Goal: Information Seeking & Learning: Find specific fact

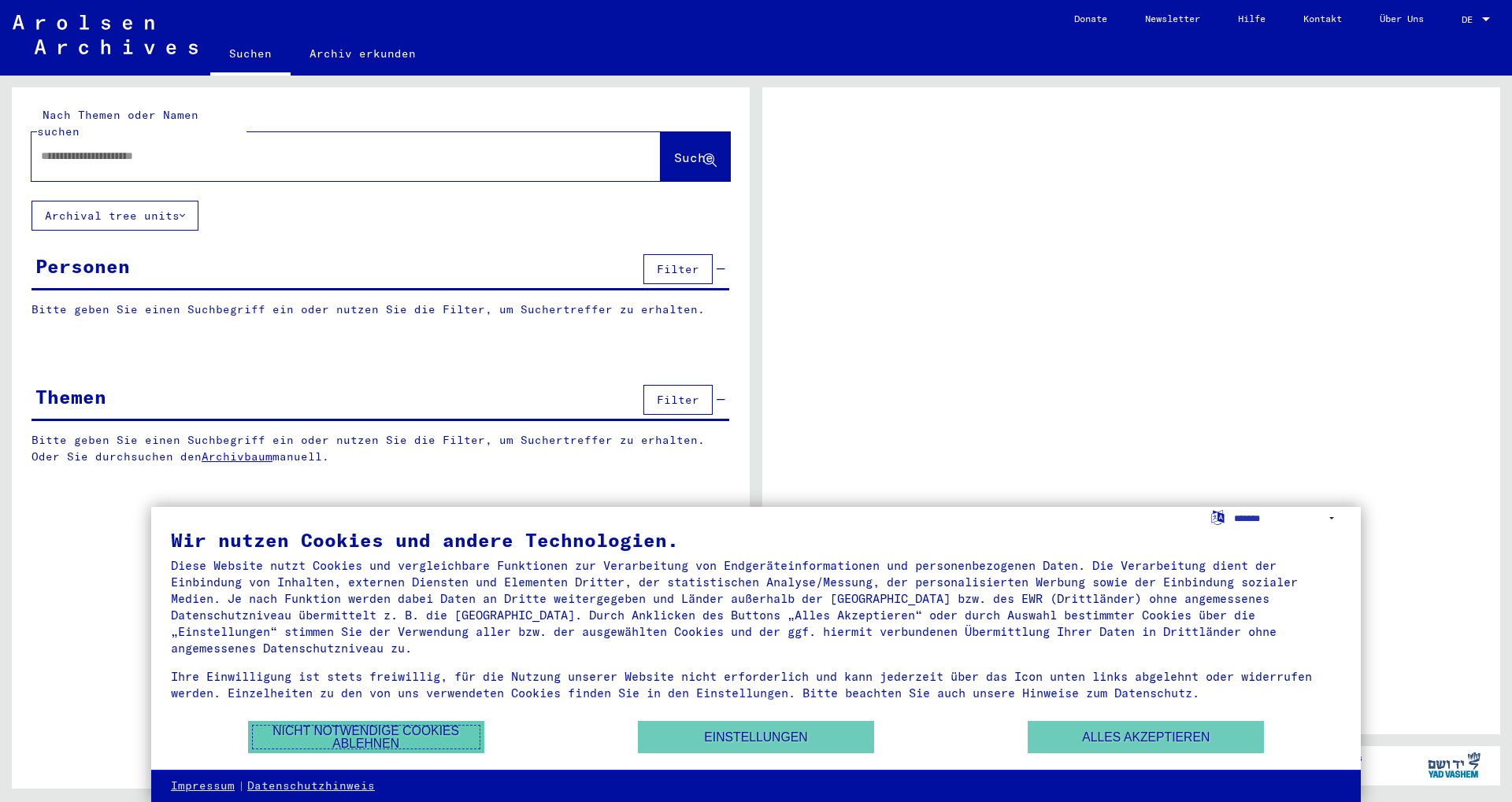
click at [358, 738] on button "Nicht notwendige Cookies ablehnen" at bounding box center [366, 736] width 237 height 32
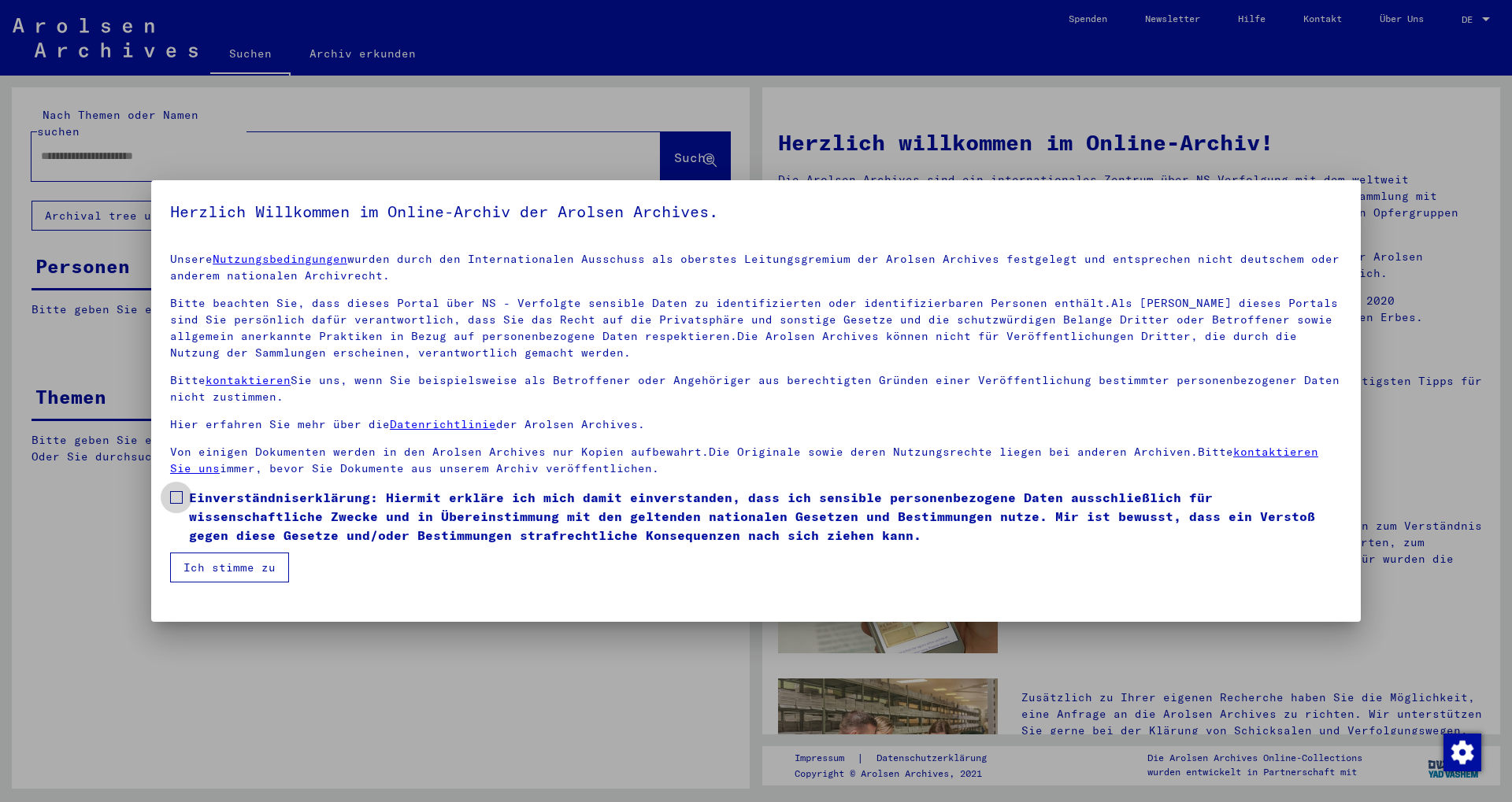
drag, startPoint x: 172, startPoint y: 499, endPoint x: 189, endPoint y: 553, distance: 56.6
click at [172, 498] on span at bounding box center [176, 497] width 13 height 13
click at [211, 566] on button "Ich stimme zu" at bounding box center [229, 567] width 119 height 30
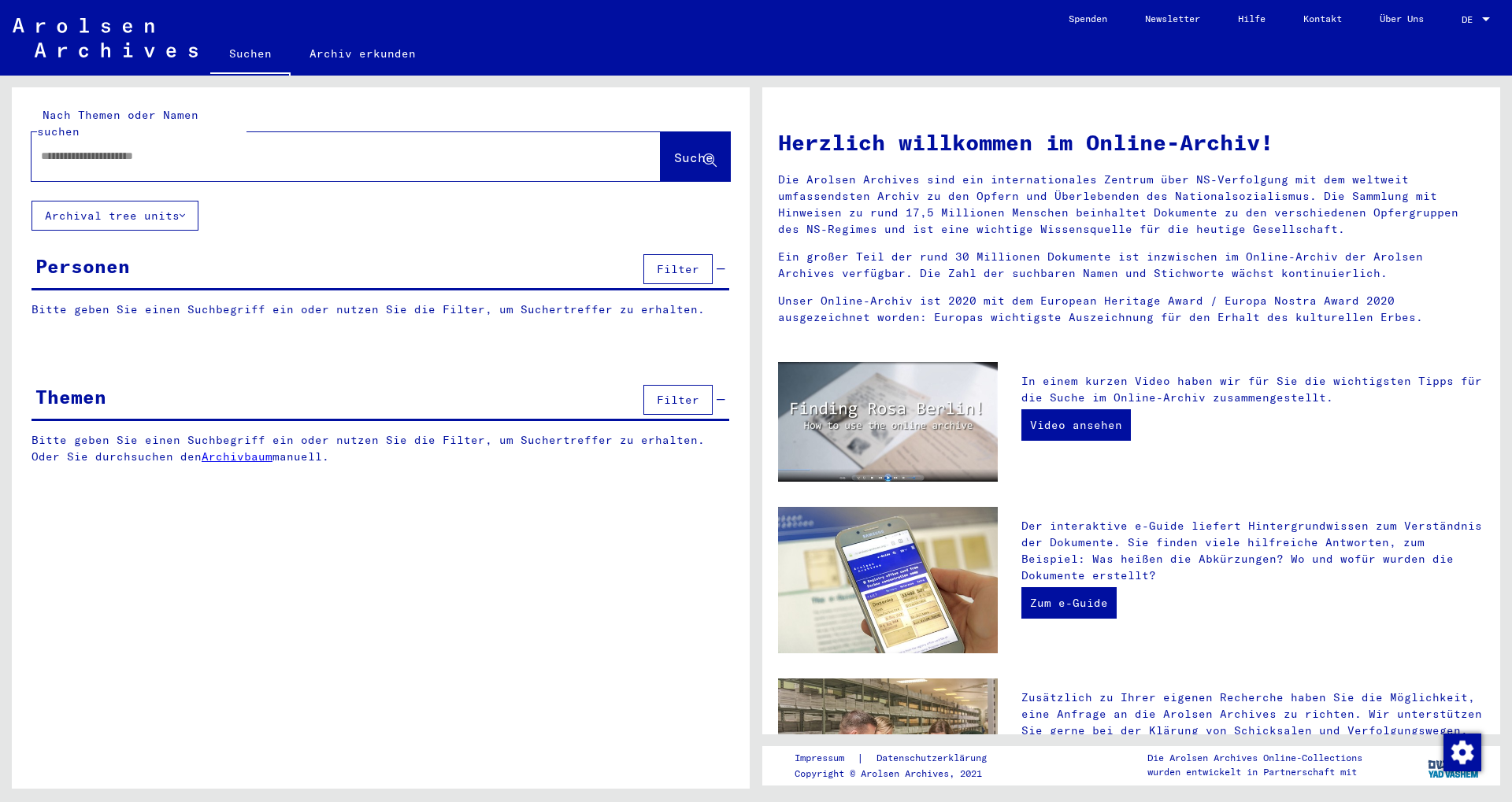
click at [133, 148] on div at bounding box center [322, 156] width 582 height 36
click at [194, 148] on input "text" at bounding box center [327, 156] width 573 height 16
type input "**********"
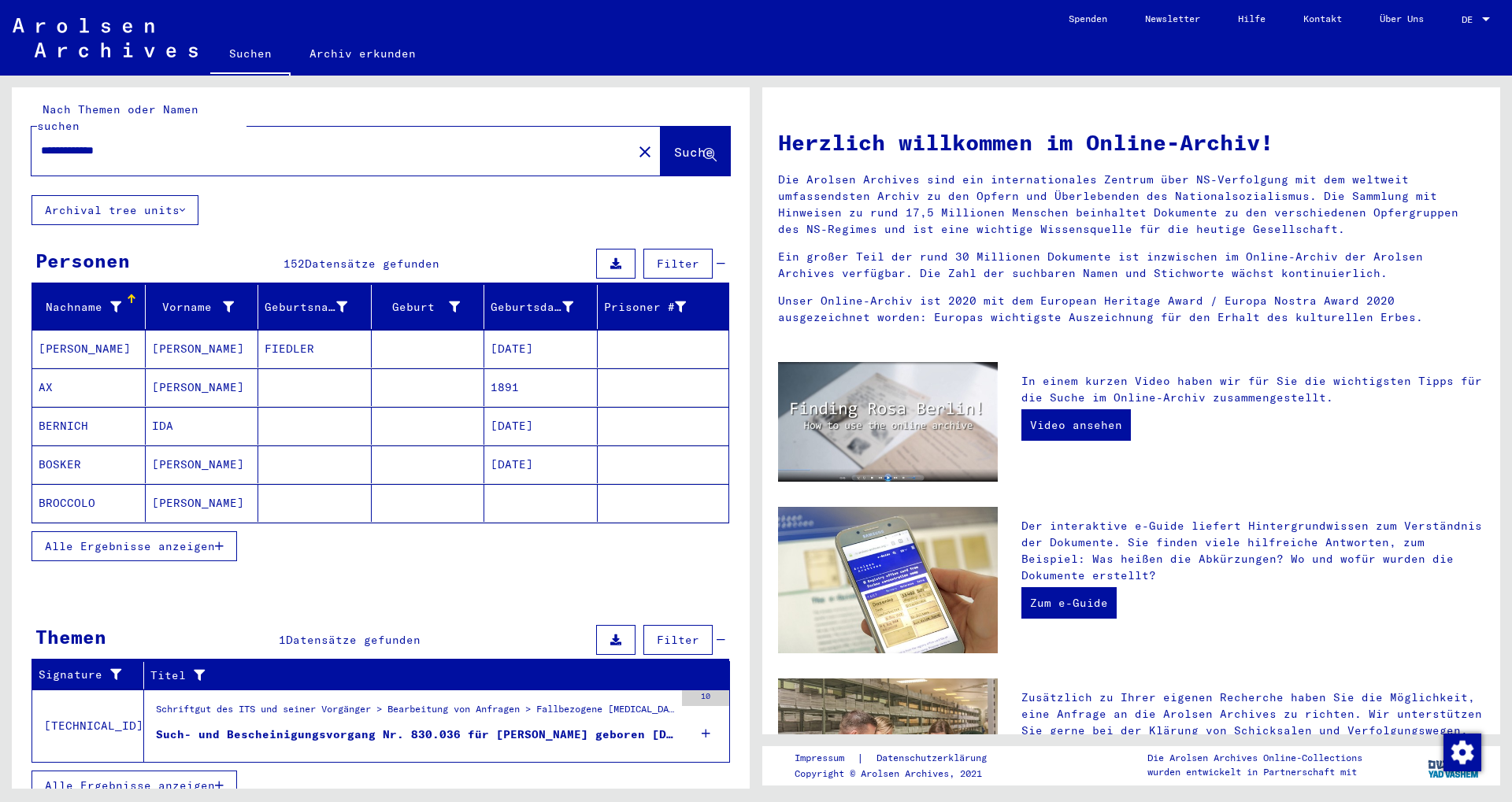
scroll to position [10, 0]
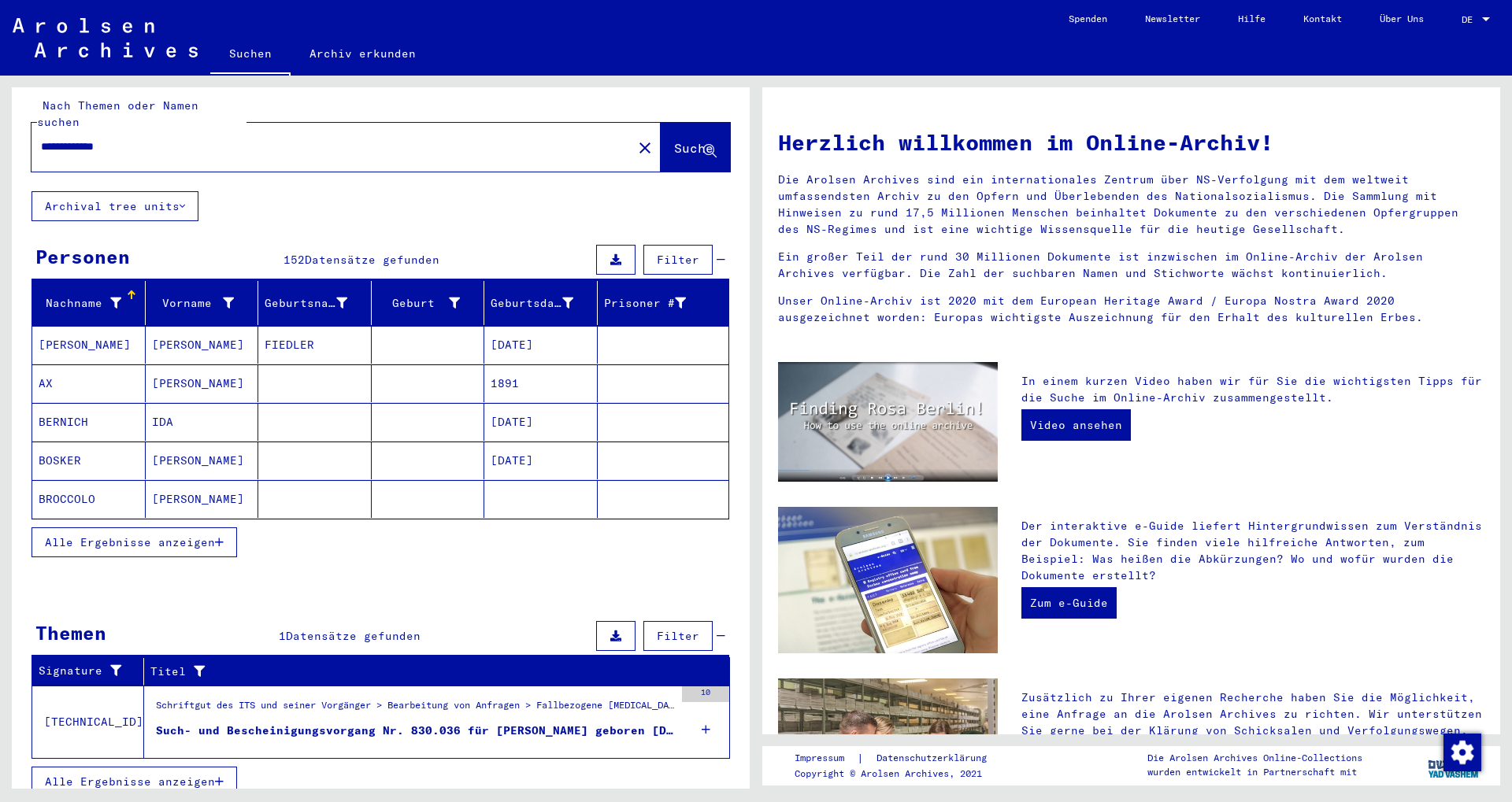
click at [564, 722] on div "Such- und Bescheinigungsvorgang Nr. 830.036 für [PERSON_NAME] geboren [DEMOGRAP…" at bounding box center [415, 730] width 518 height 16
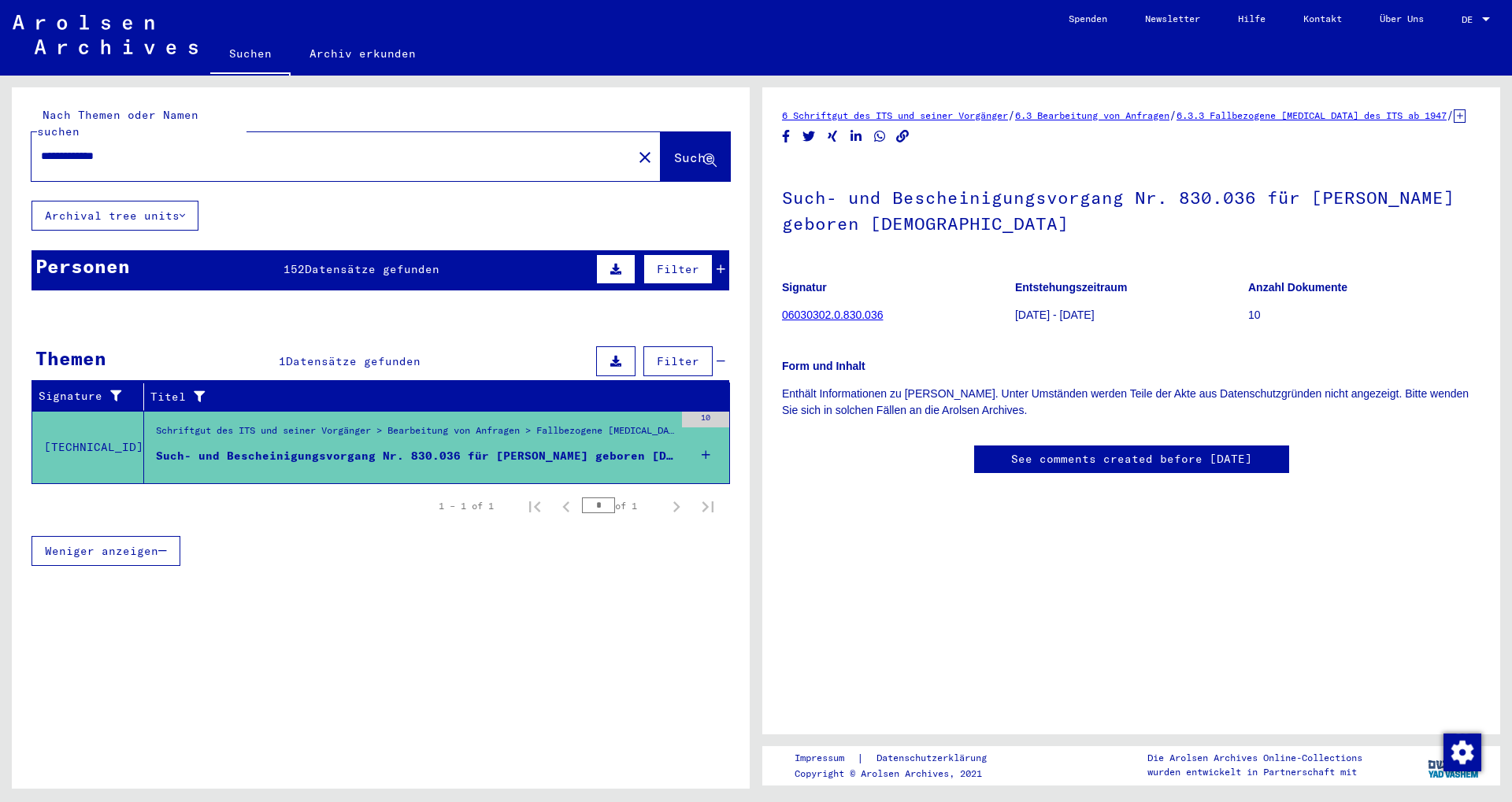
click at [342, 250] on div "Personen 152 Datensätze gefunden Filter" at bounding box center [380, 270] width 698 height 40
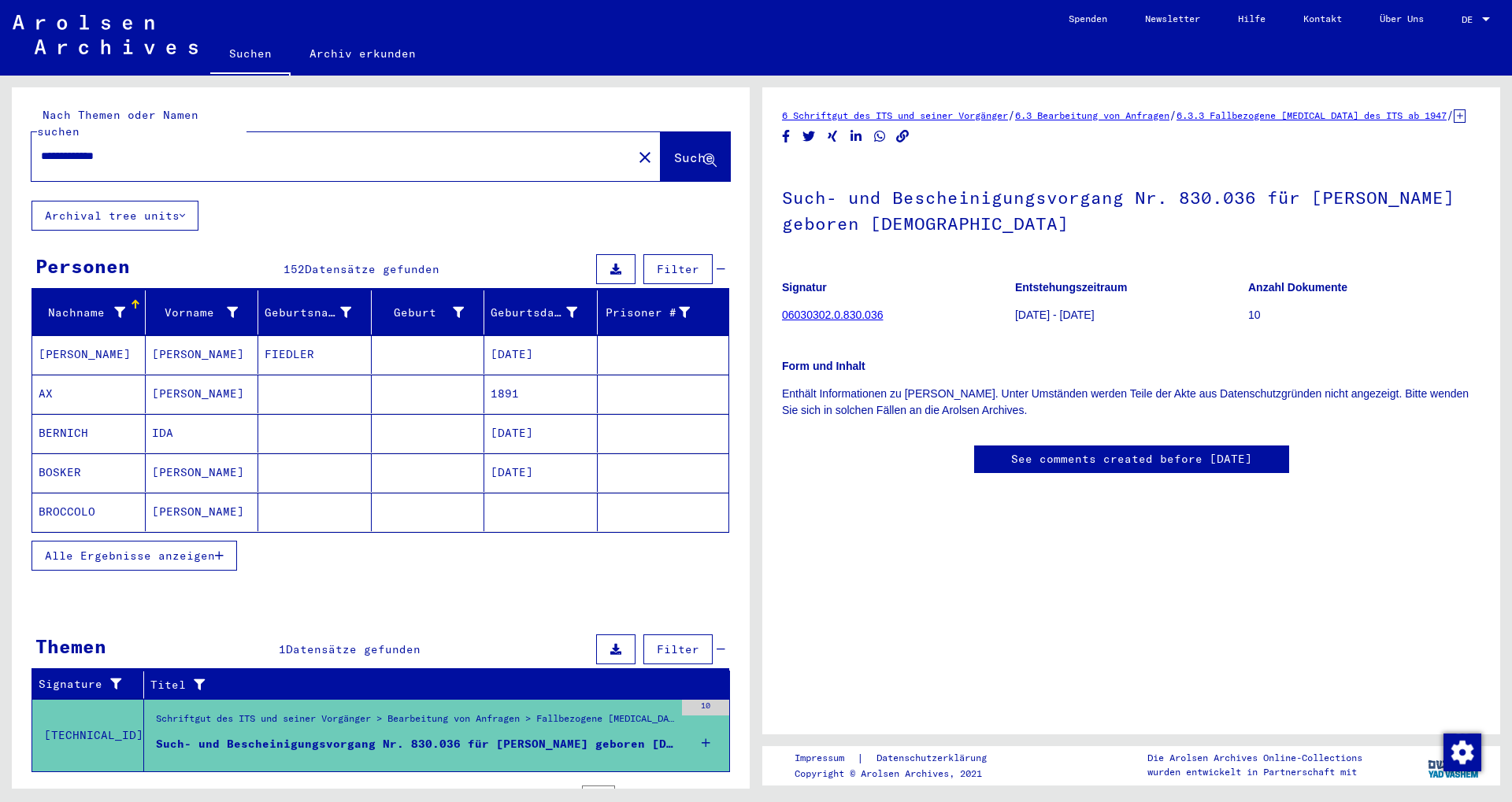
click at [192, 548] on span "Alle Ergebnisse anzeigen" at bounding box center [130, 555] width 170 height 14
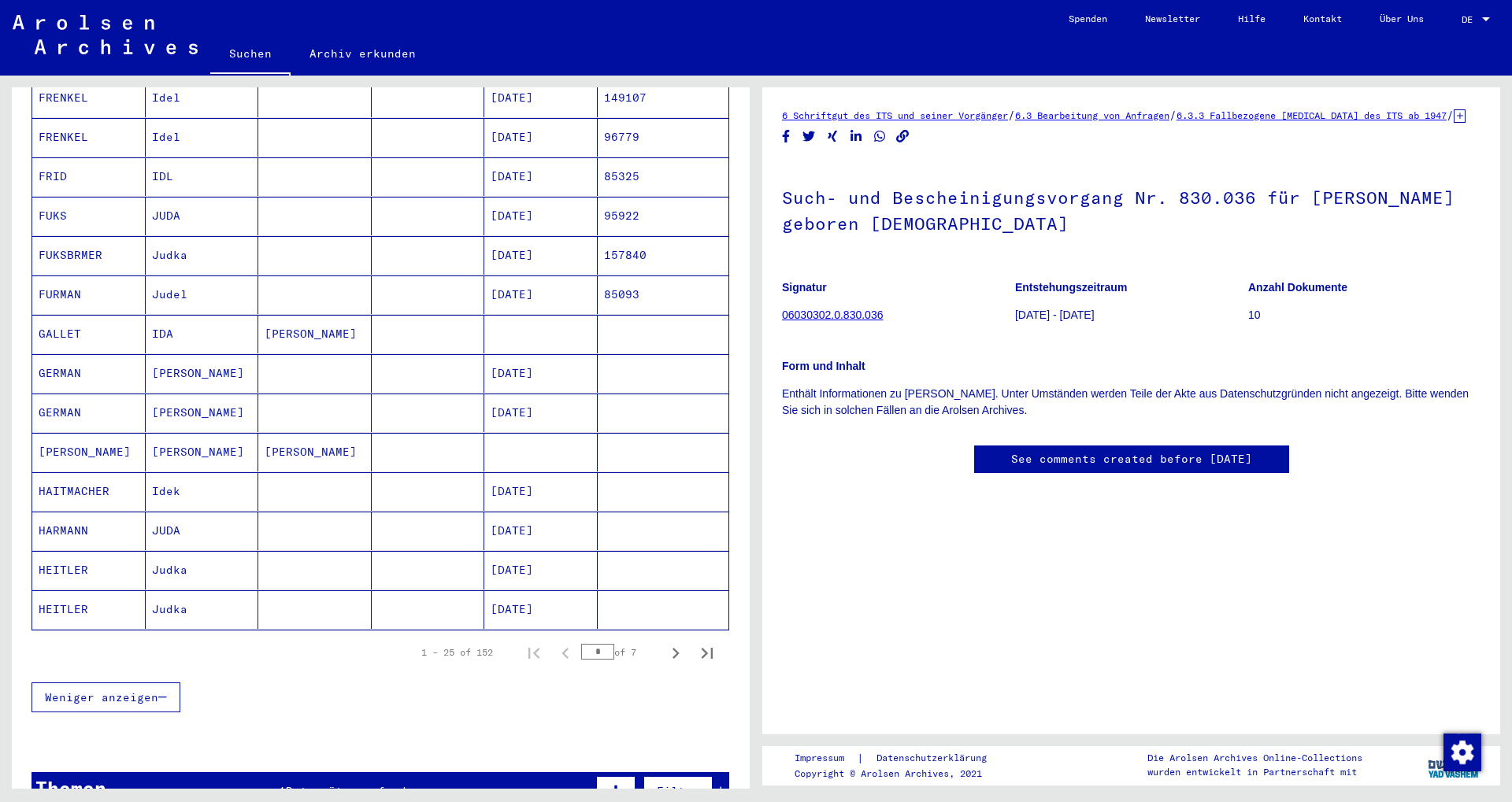
scroll to position [876, 0]
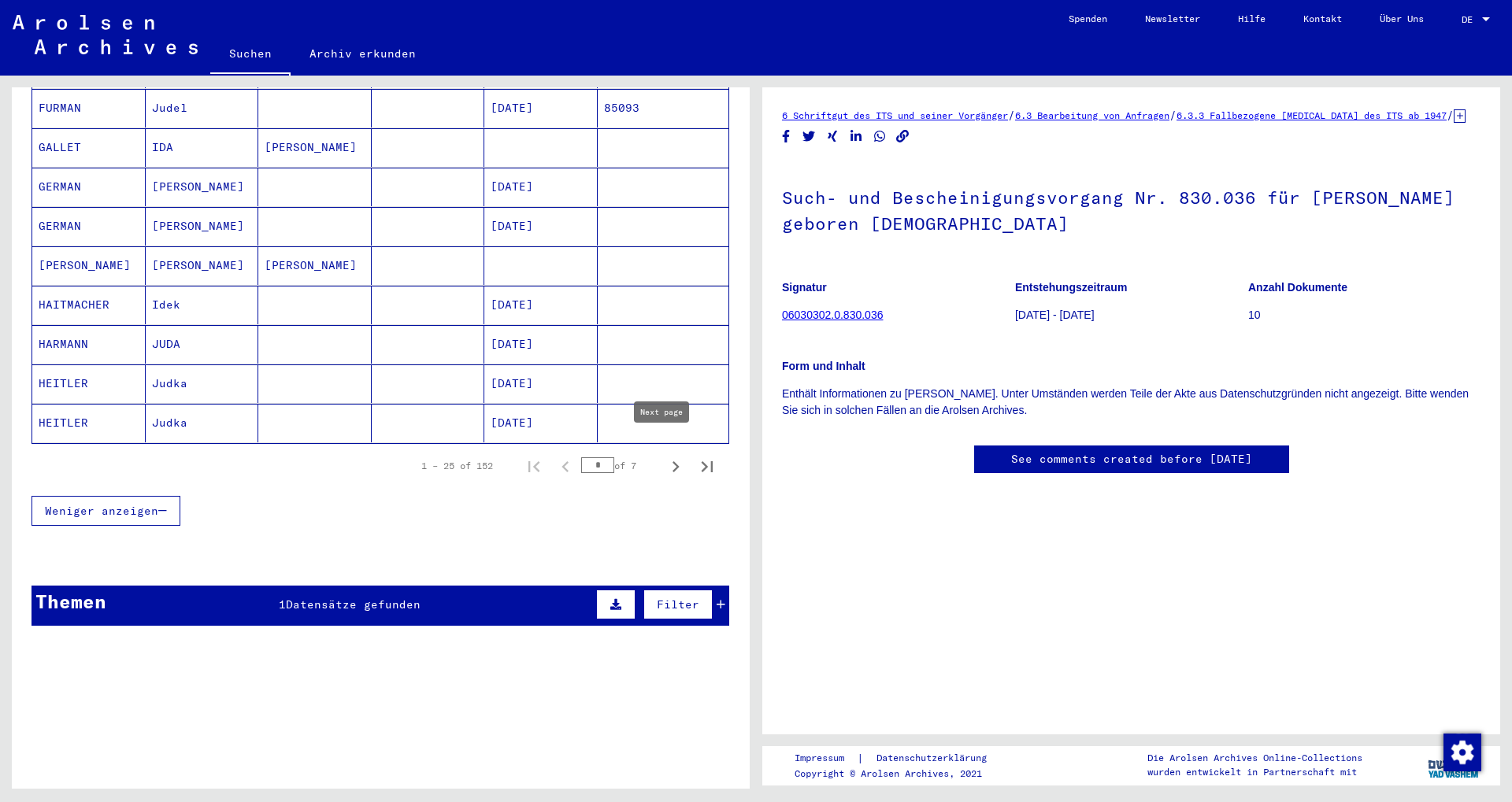
click at [665, 456] on icon "Next page" at bounding box center [675, 466] width 22 height 22
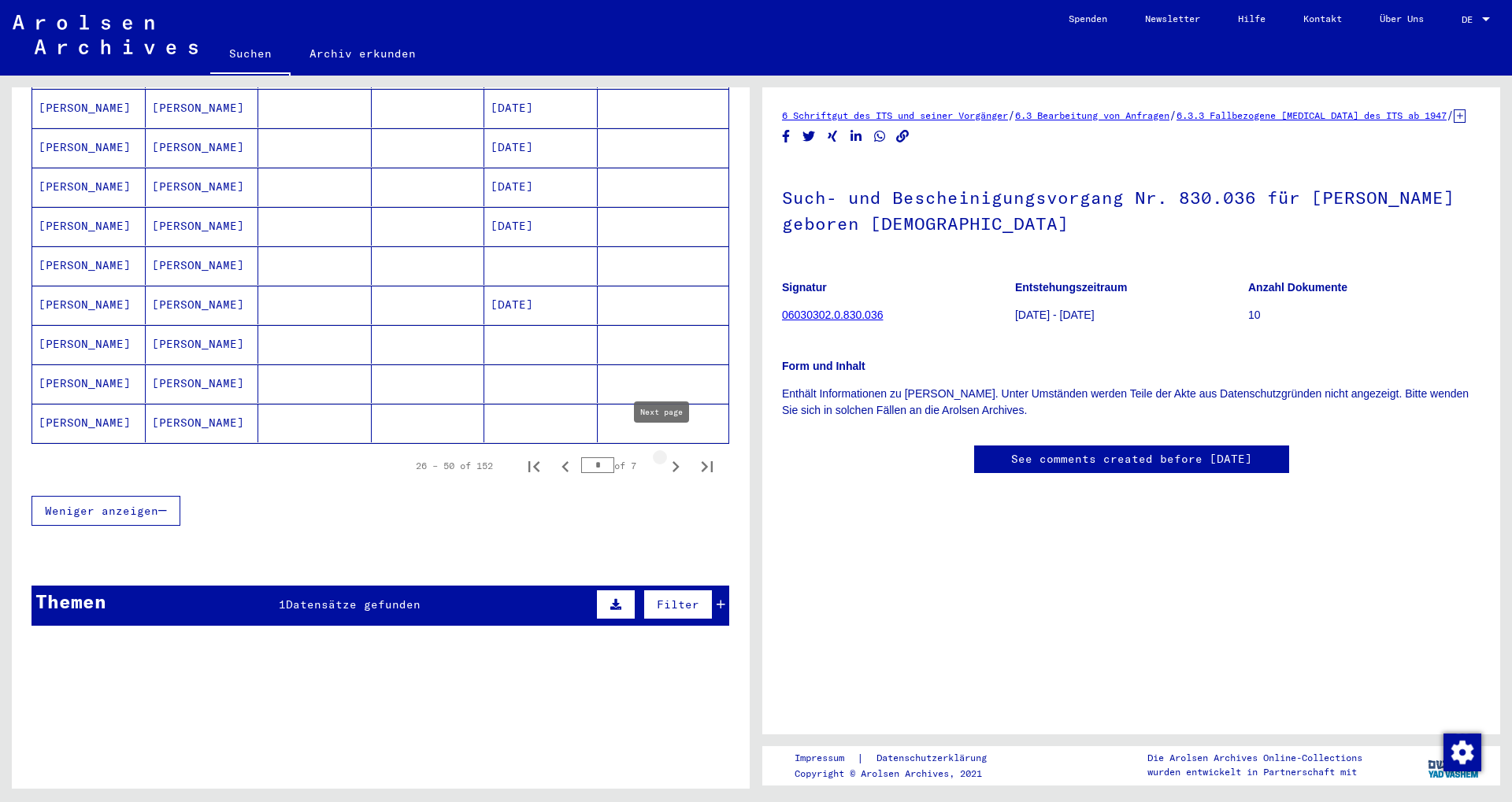
click at [672, 462] on icon "Next page" at bounding box center [676, 467] width 7 height 11
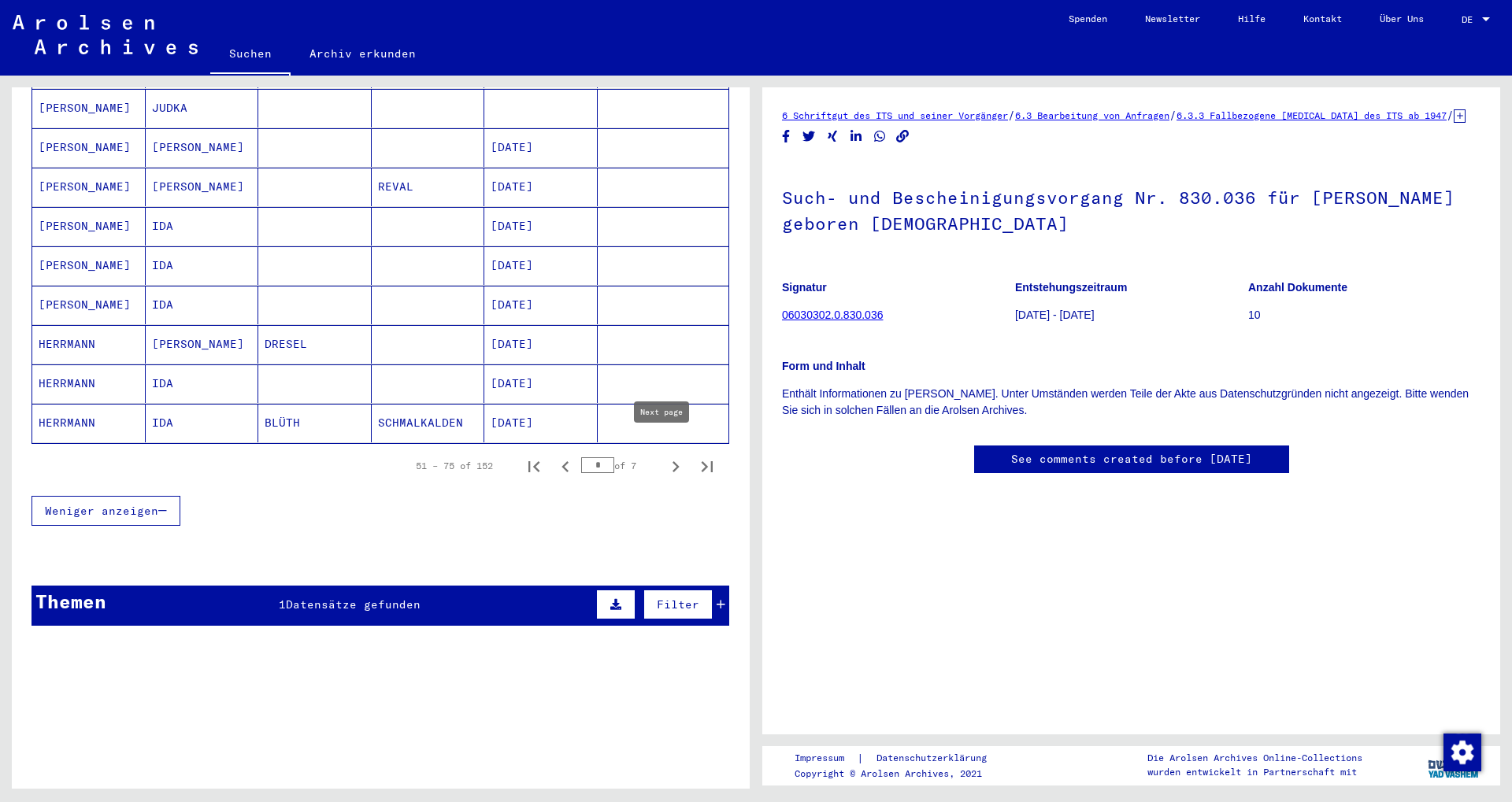
click at [667, 456] on icon "Next page" at bounding box center [675, 466] width 22 height 22
type input "*"
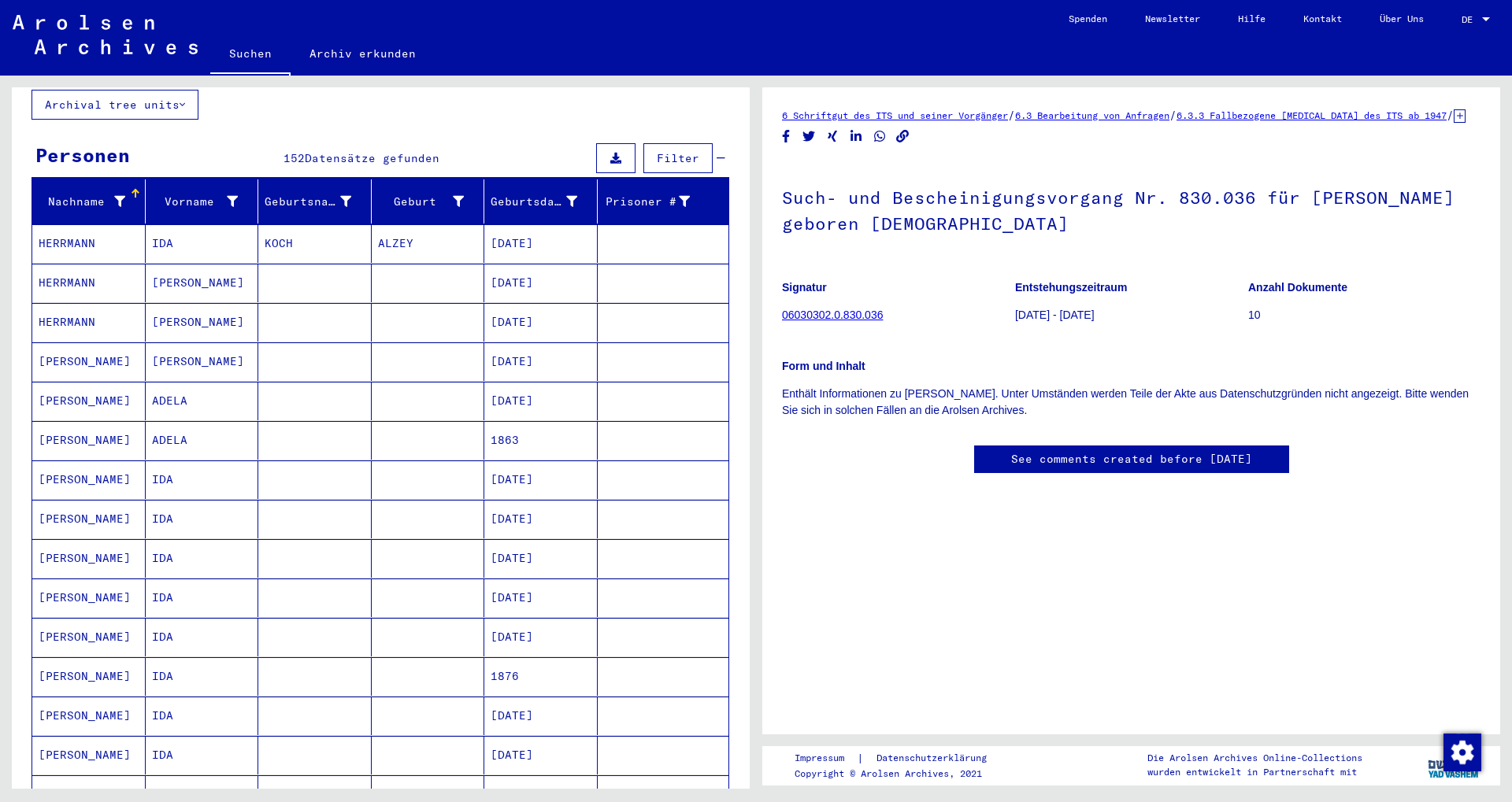
scroll to position [0, 0]
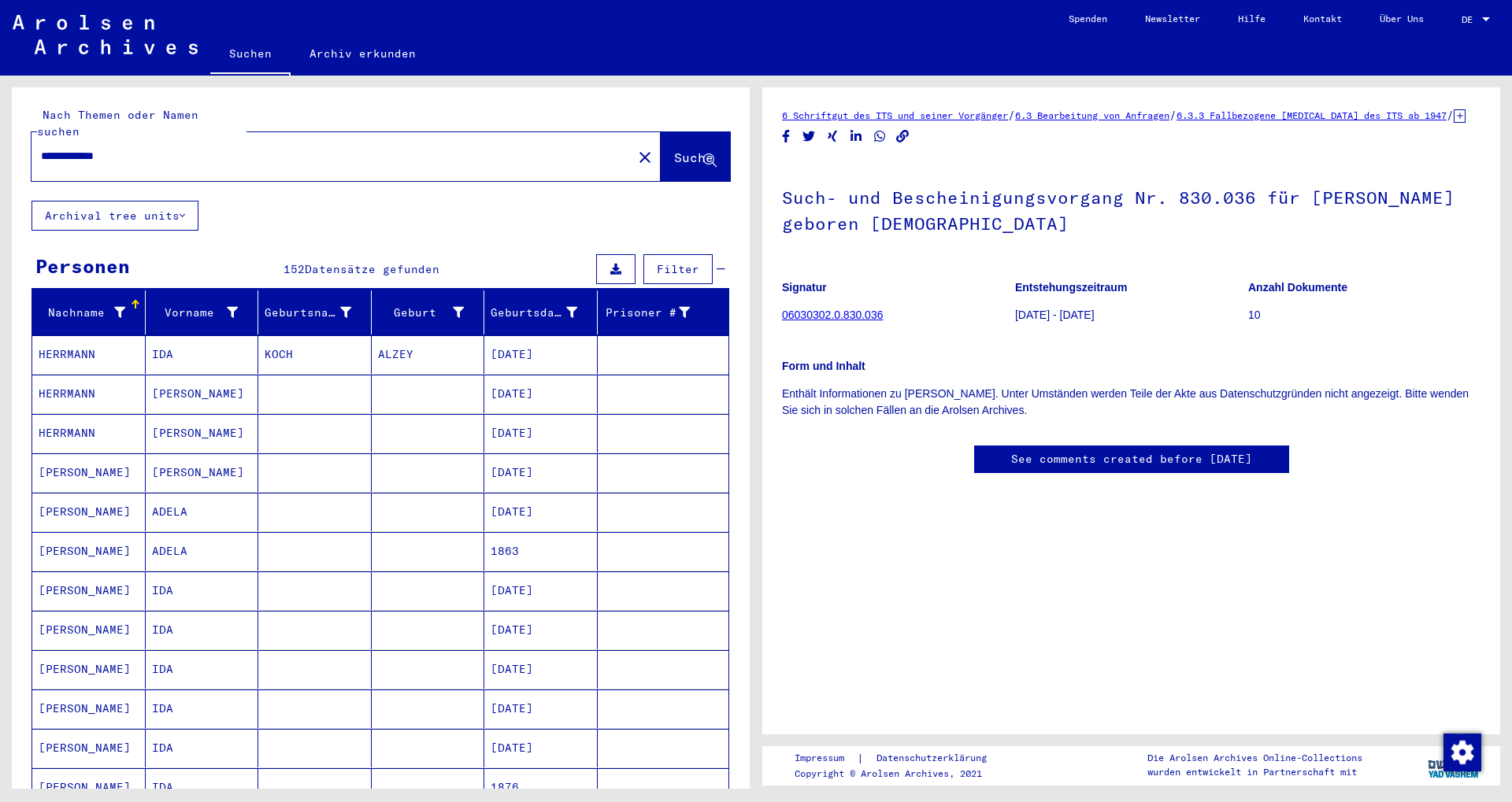
drag, startPoint x: 139, startPoint y: 136, endPoint x: 0, endPoint y: 151, distance: 139.8
click at [41, 151] on input "**********" at bounding box center [332, 156] width 582 height 16
type input "**********"
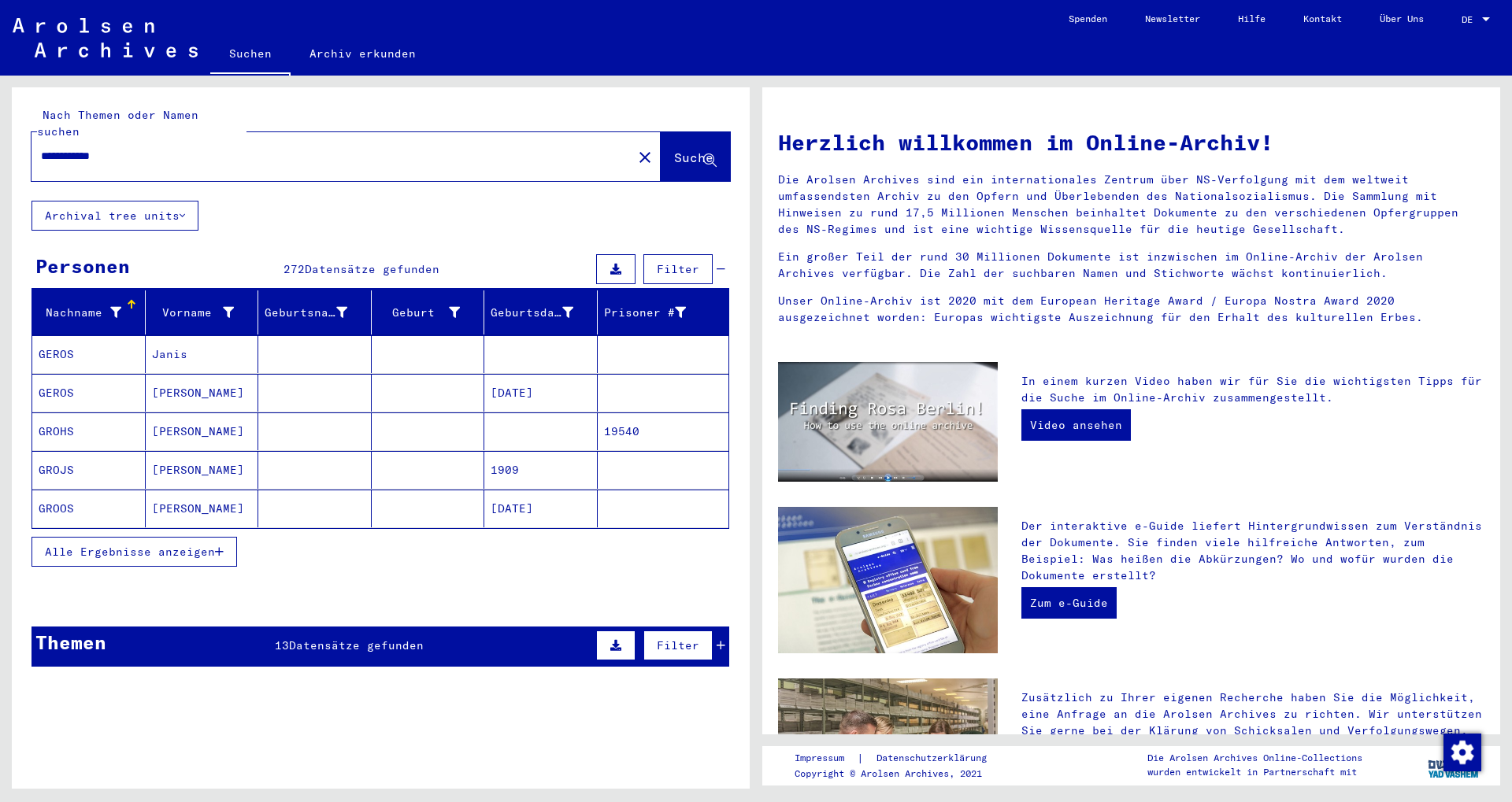
scroll to position [85, 0]
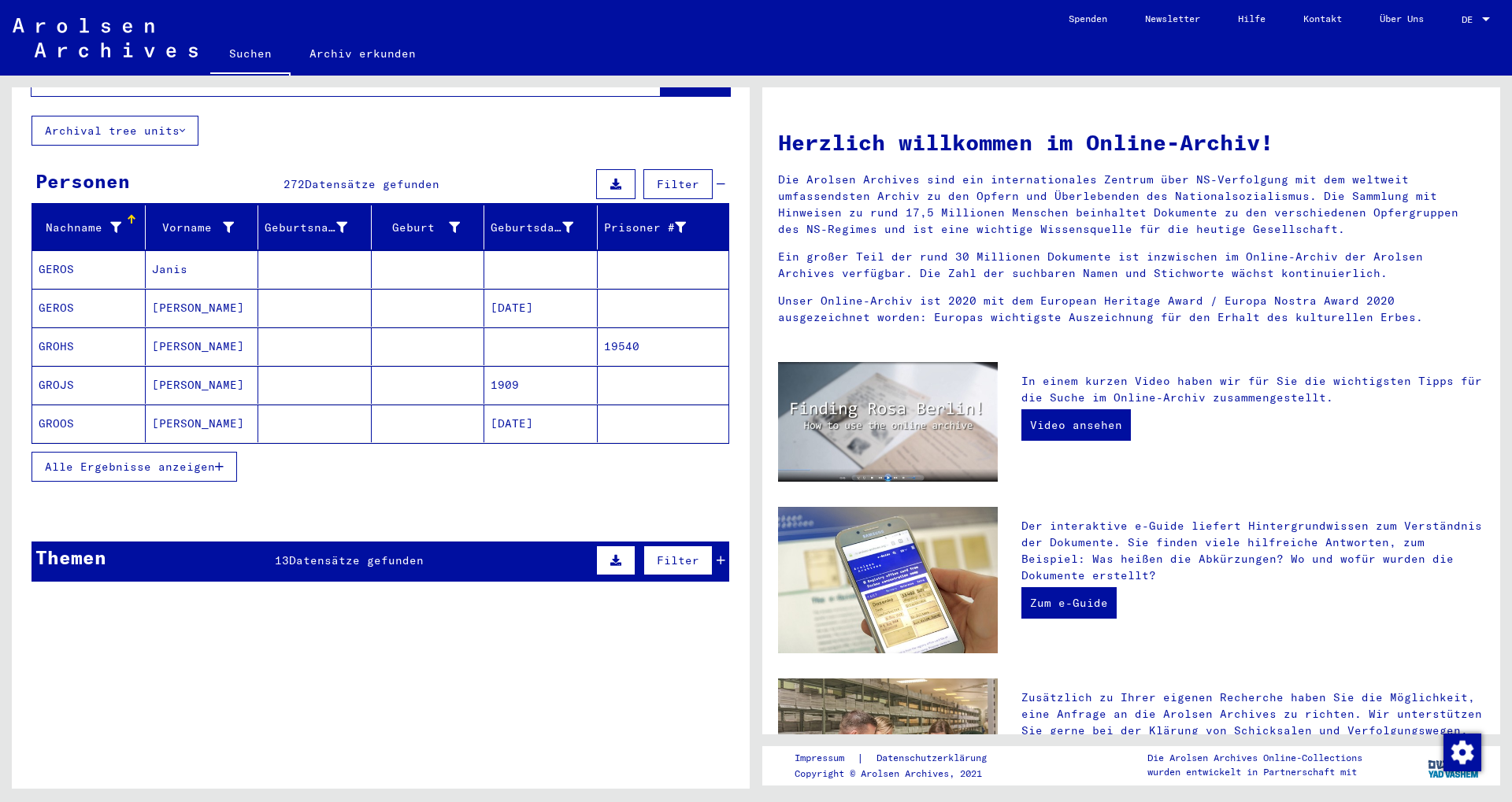
click at [217, 462] on icon "button" at bounding box center [219, 467] width 9 height 11
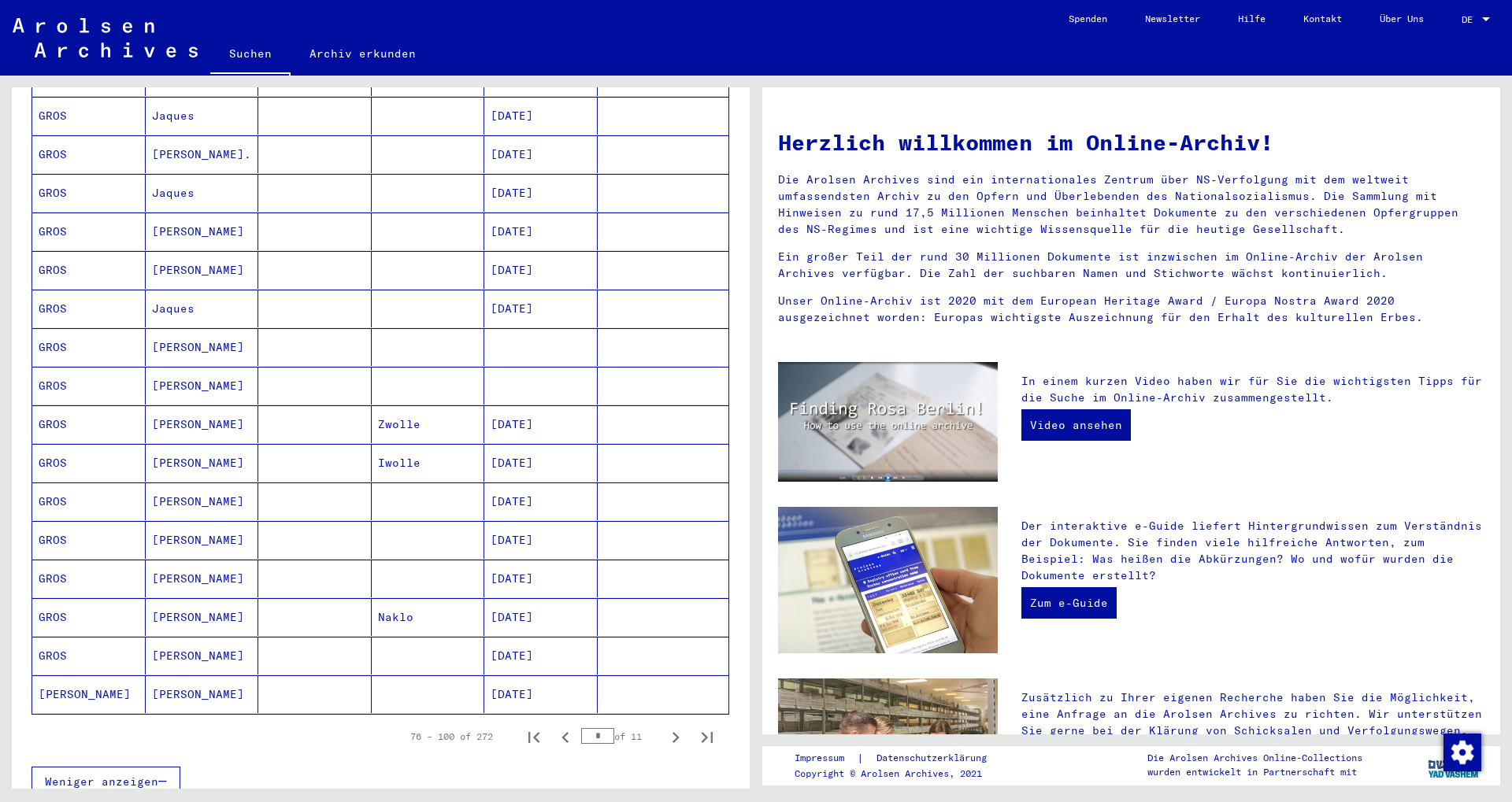
scroll to position [595, 0]
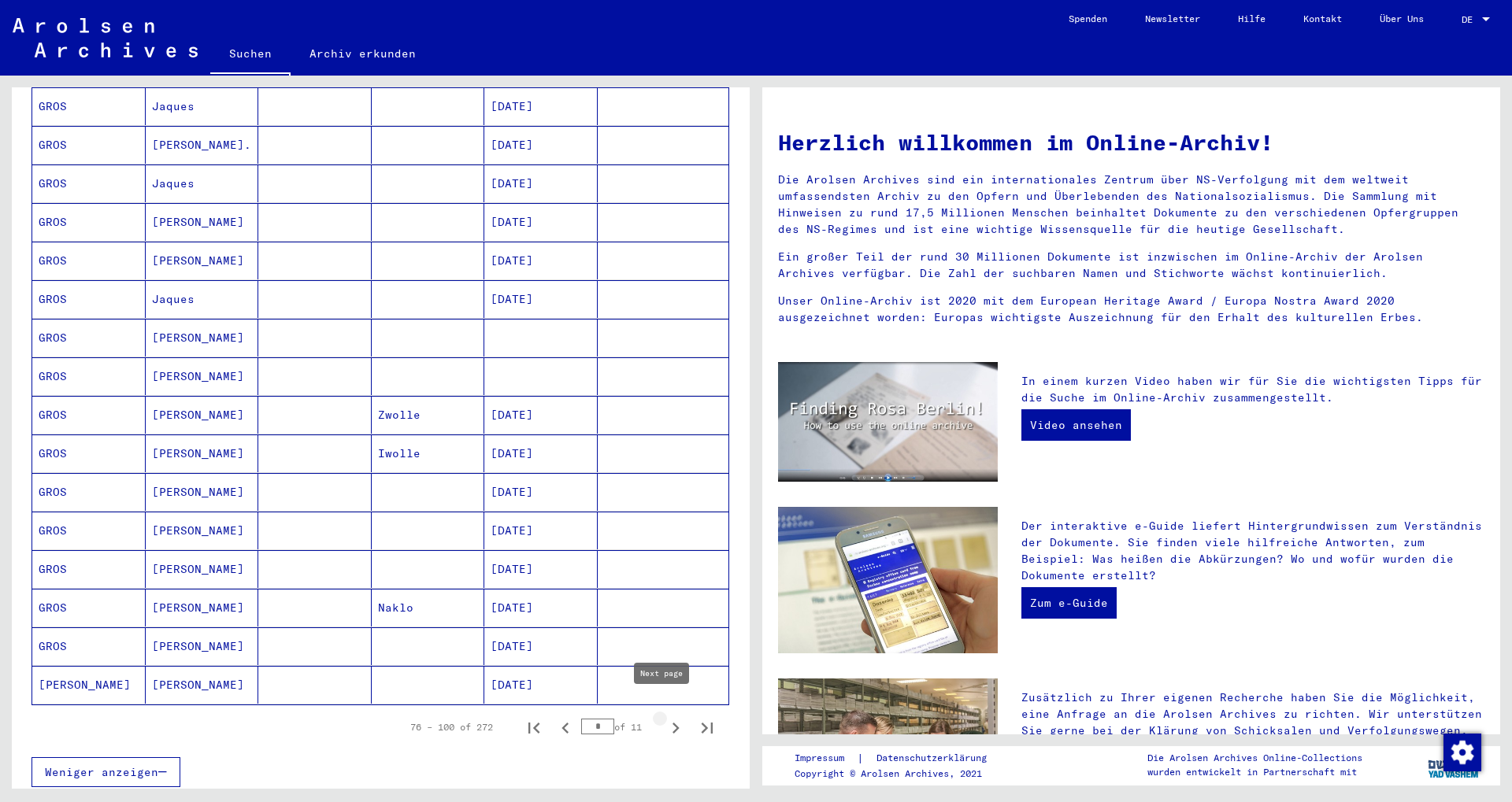
click at [672, 722] on icon "Next page" at bounding box center [676, 728] width 7 height 11
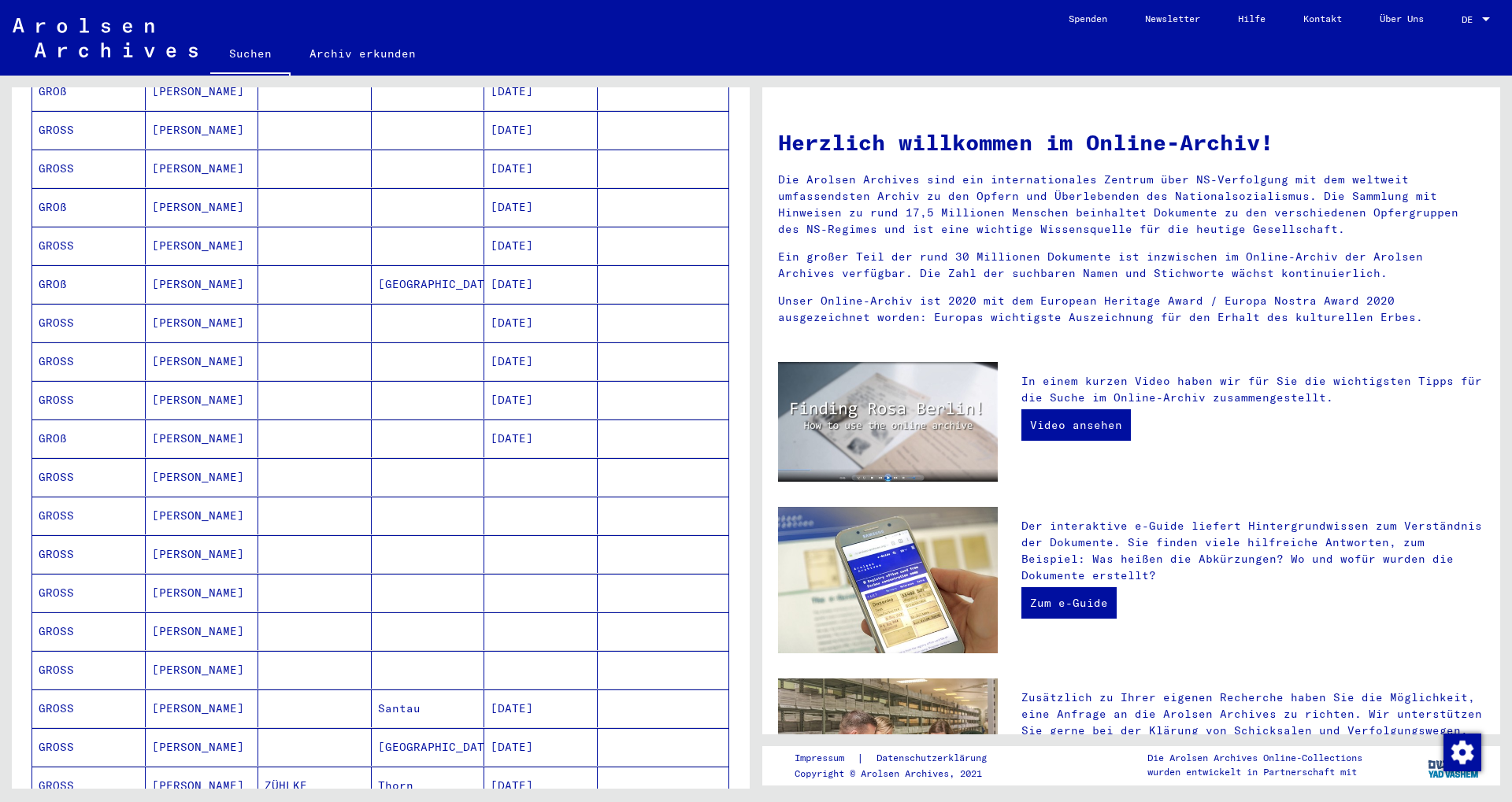
scroll to position [85, 0]
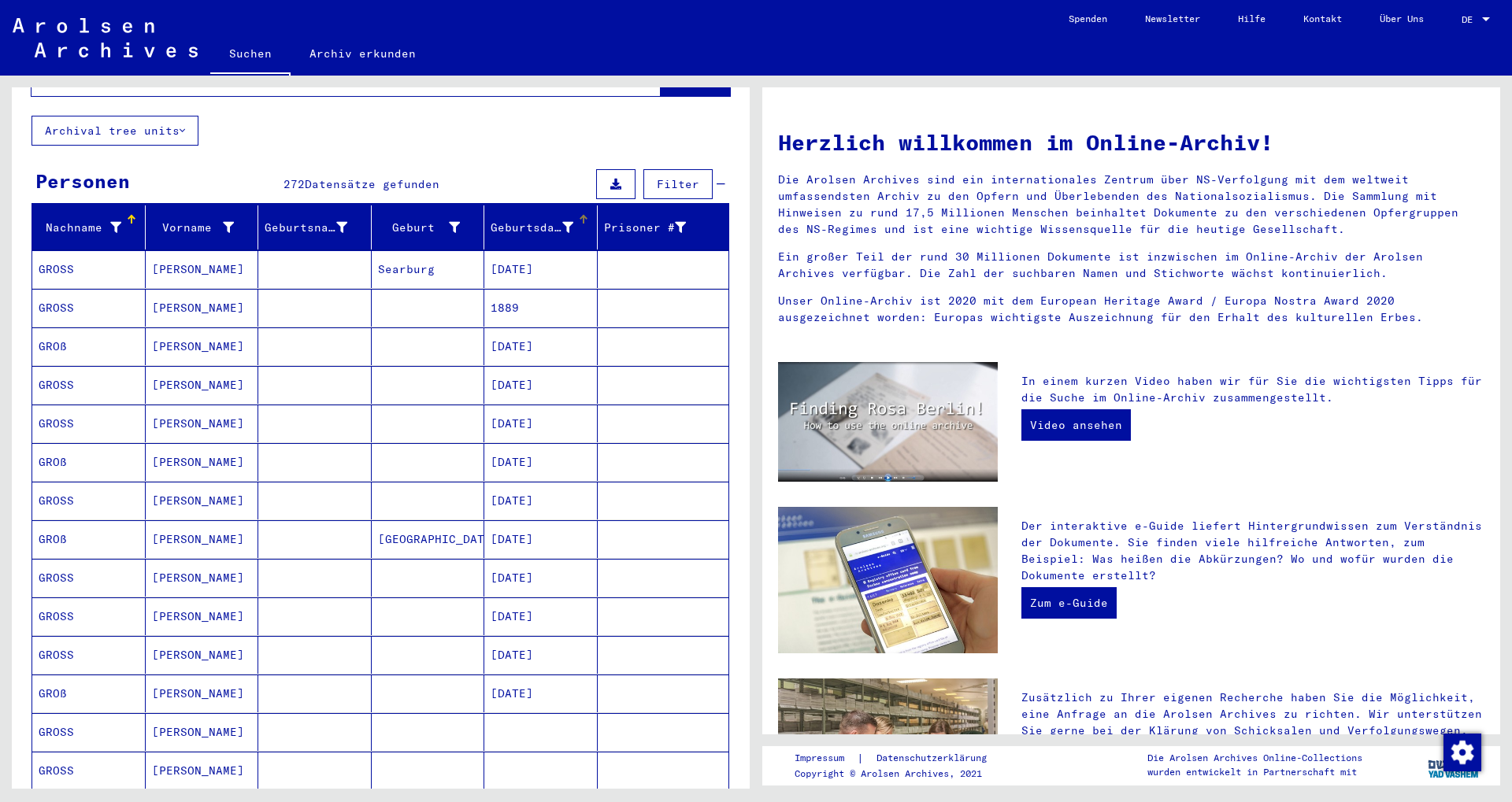
click at [540, 220] on div "Geburtsdatum" at bounding box center [531, 228] width 82 height 16
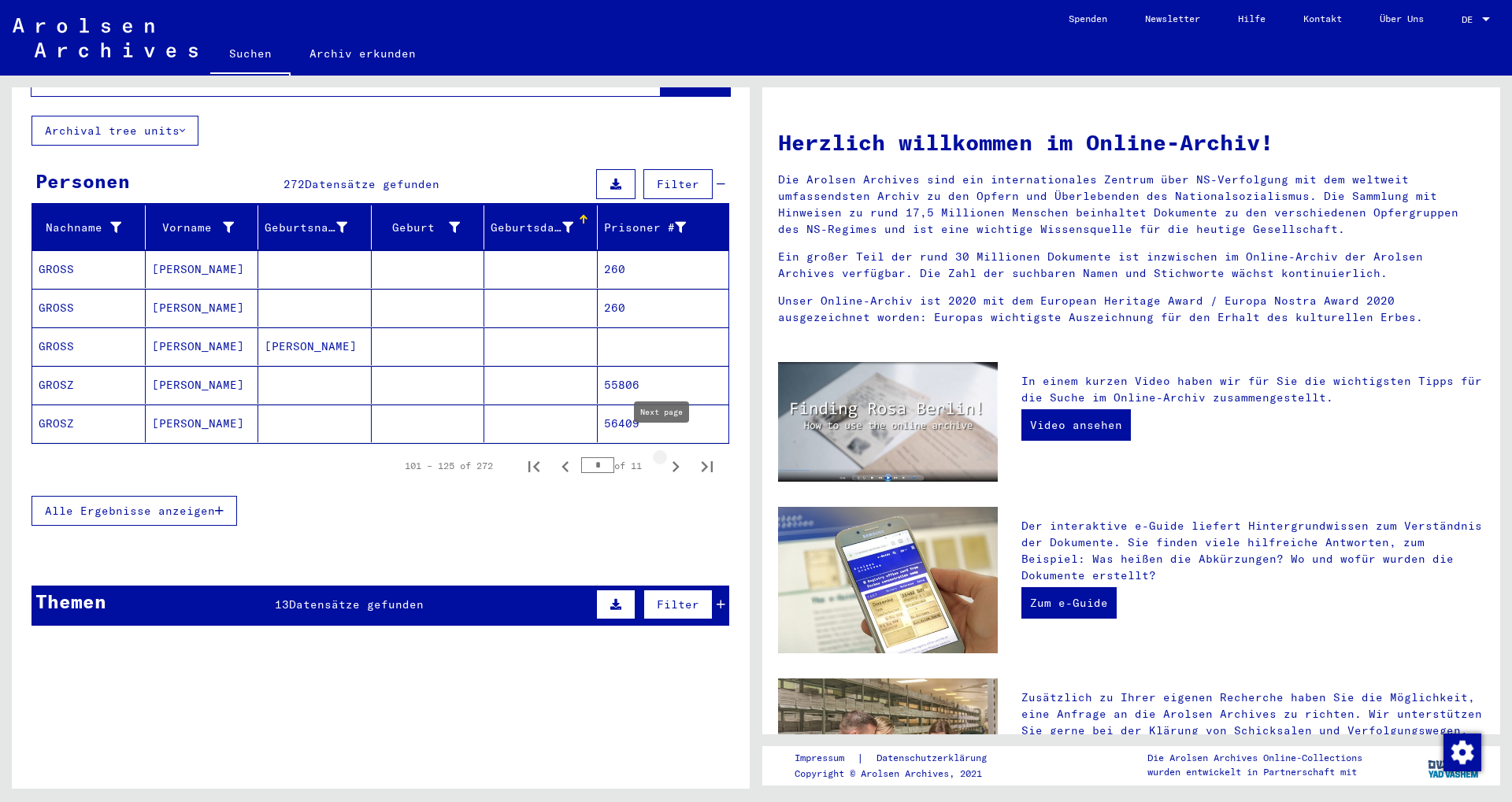
click at [665, 456] on icon "Next page" at bounding box center [675, 466] width 22 height 22
type input "*"
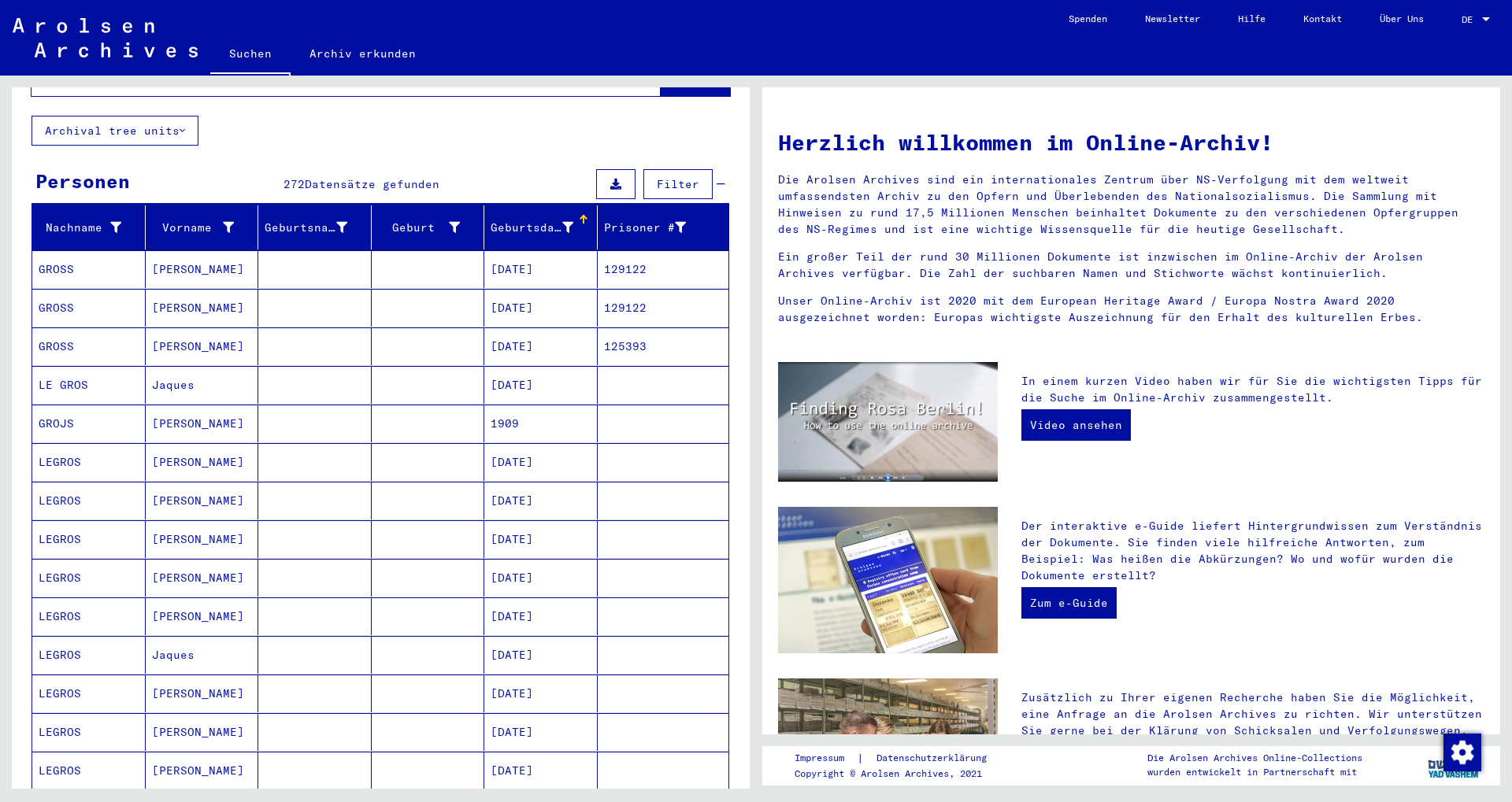
click at [566, 215] on div "Geburtsdatum" at bounding box center [543, 227] width 107 height 25
